Goal: Communication & Community: Answer question/provide support

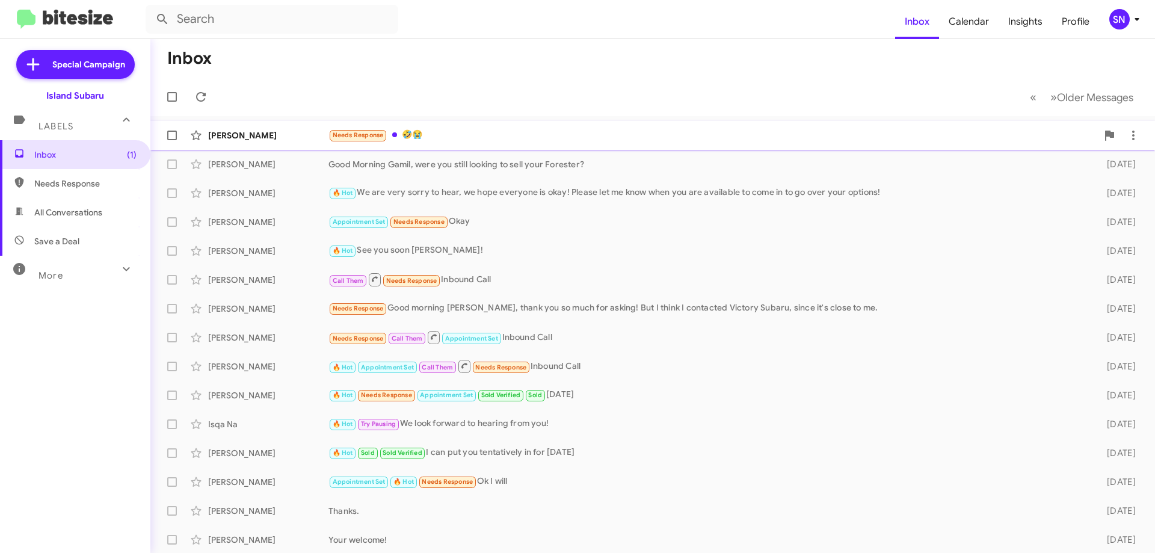
click at [469, 134] on div "Needs Response 🤣😭" at bounding box center [713, 135] width 769 height 14
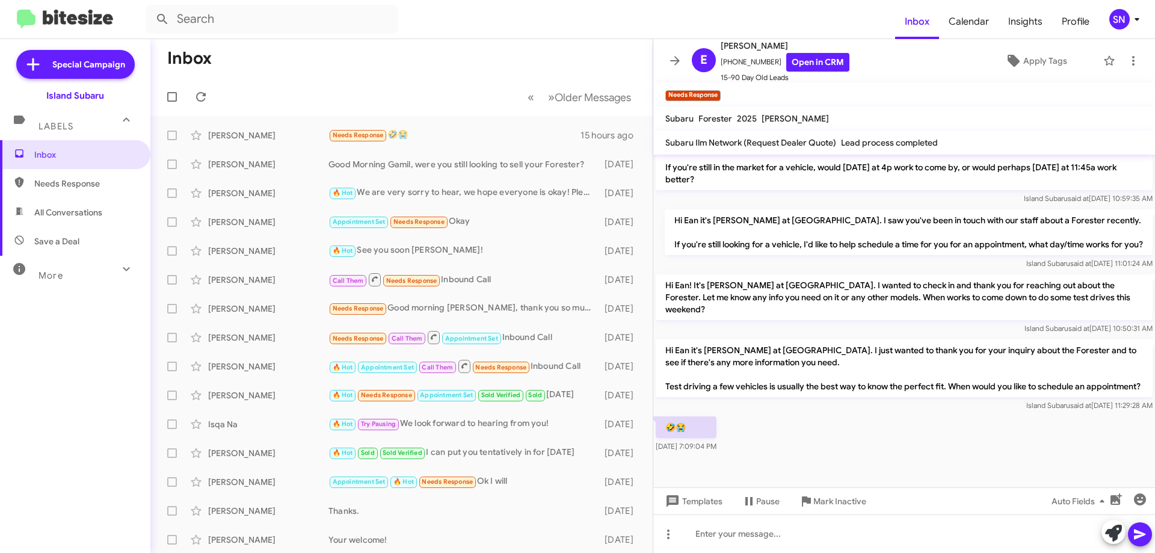
scroll to position [587, 0]
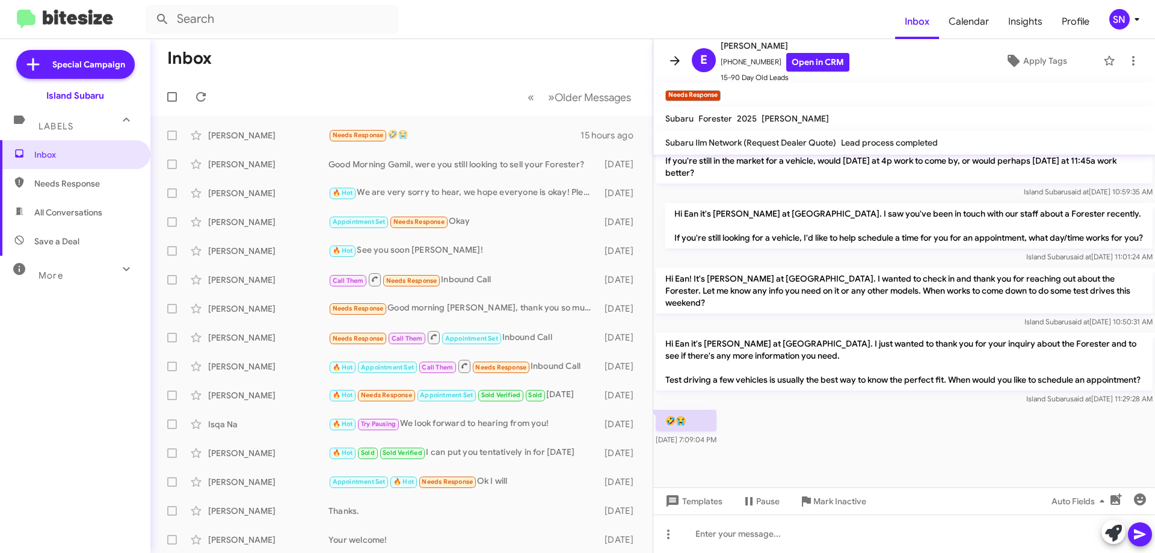
click at [676, 57] on icon at bounding box center [675, 60] width 10 height 9
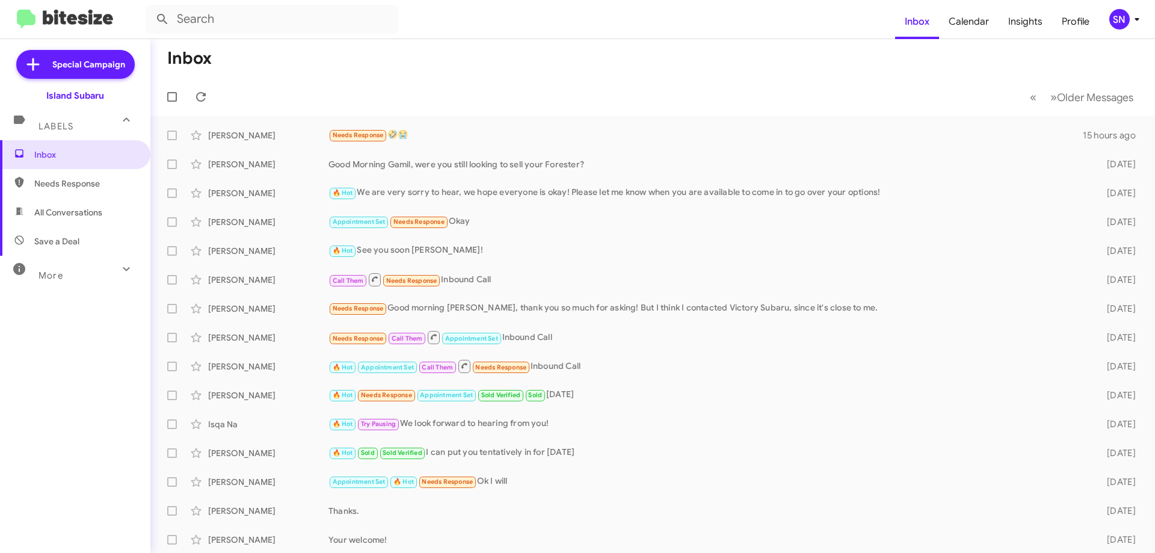
click at [1116, 16] on div "SN" at bounding box center [1120, 19] width 20 height 20
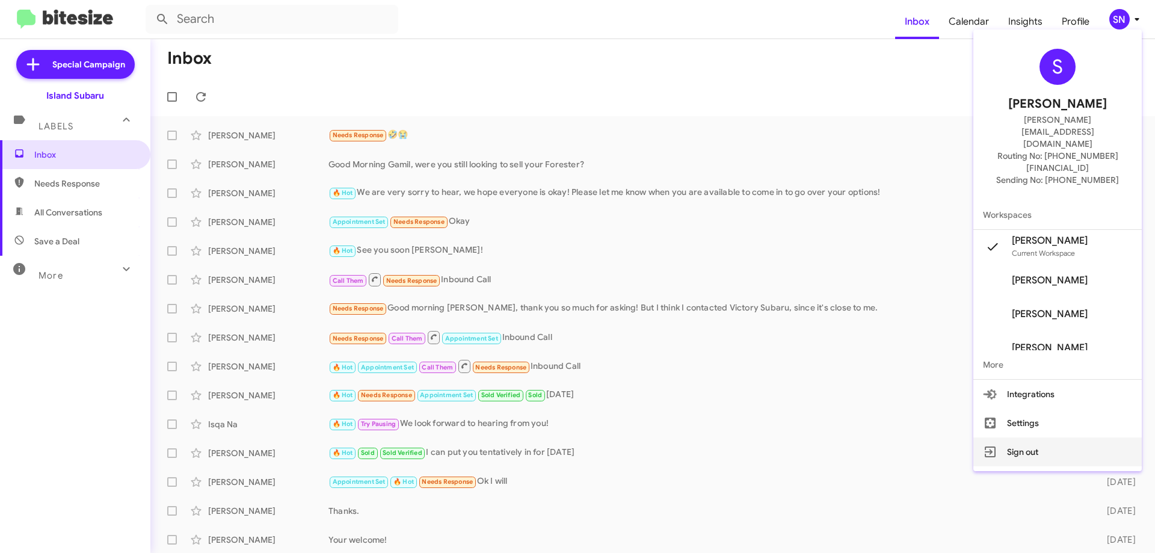
click at [1027, 437] on button "Sign out" at bounding box center [1058, 451] width 168 height 29
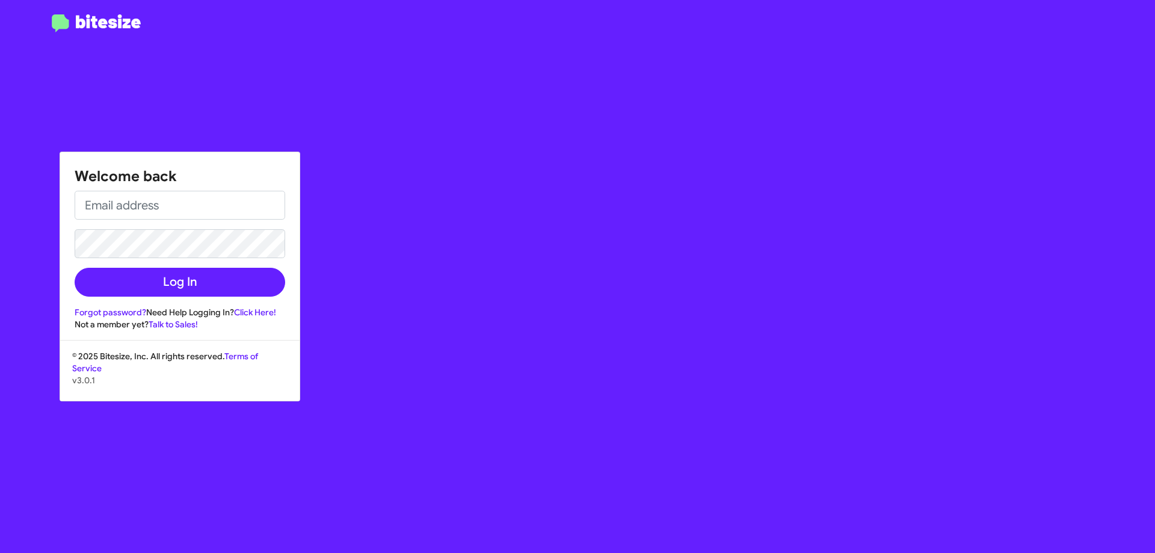
click at [174, 190] on div "Welcome back Log In Forgot password? Need Help Logging In? Click Here! Not a me…" at bounding box center [179, 241] width 239 height 178
click at [170, 200] on input "email" at bounding box center [180, 205] width 211 height 29
type input "[PERSON_NAME][EMAIL_ADDRESS][DOMAIN_NAME]"
click at [75, 268] on button "Log In" at bounding box center [180, 282] width 211 height 29
